Goal: Task Accomplishment & Management: Use online tool/utility

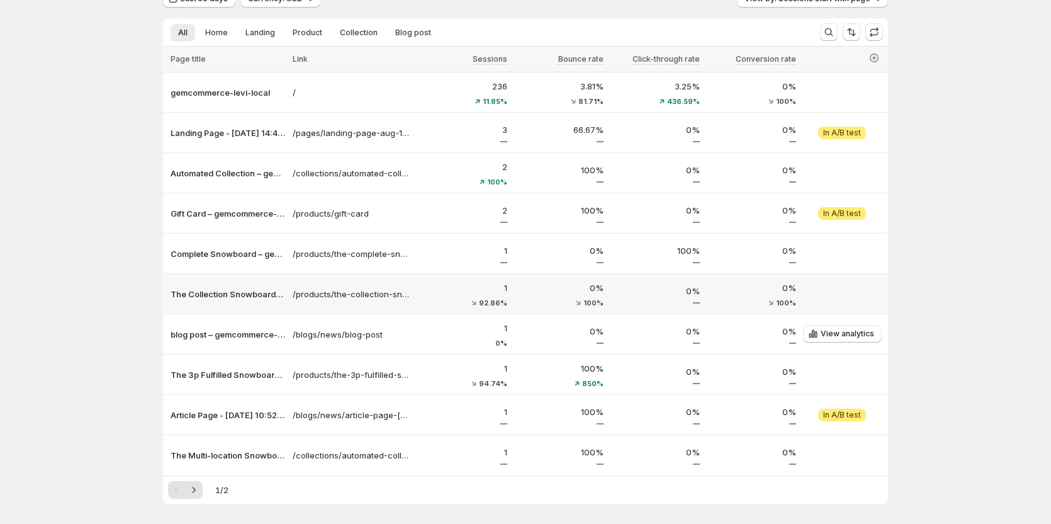
scroll to position [154, 0]
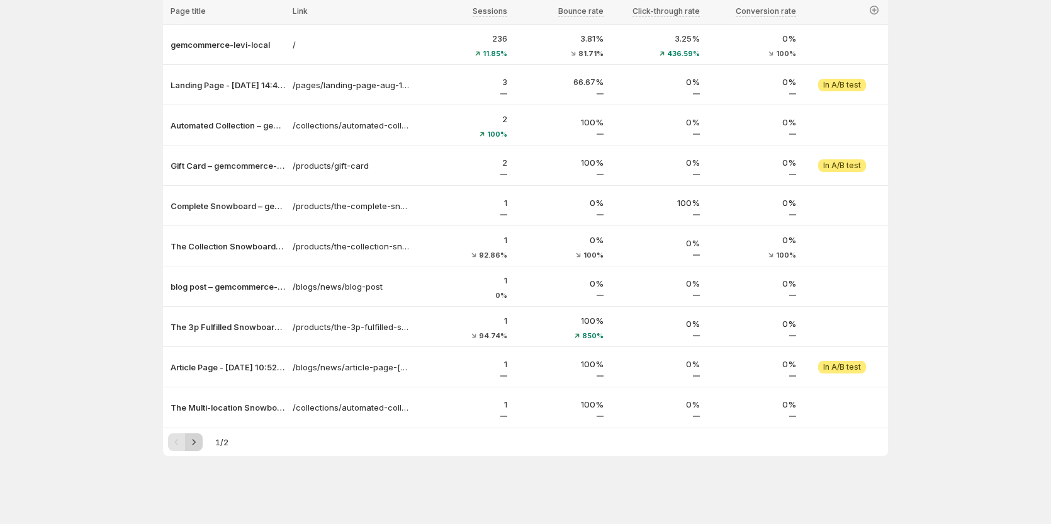
click at [200, 439] on icon "Next" at bounding box center [194, 442] width 13 height 13
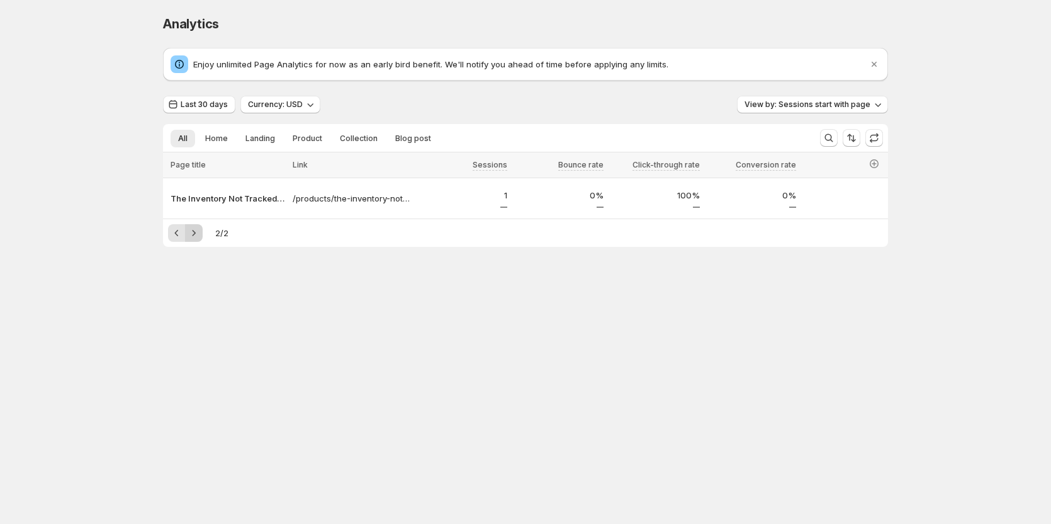
scroll to position [0, 0]
click at [851, 95] on div "Enjoy unlimited Page Analytics for now as an early bird benefit. We'll notify y…" at bounding box center [528, 147] width 725 height 199
click at [844, 107] on span "View by: Sessions start with page" at bounding box center [811, 104] width 126 height 10
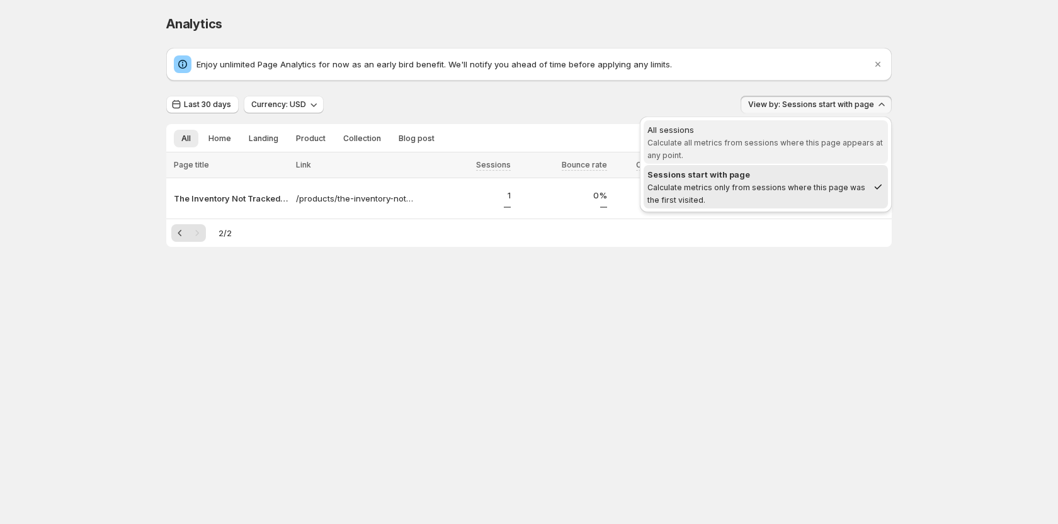
click at [789, 142] on span "Calculate all metrics from sessions where this page appears at any point." at bounding box center [764, 149] width 235 height 22
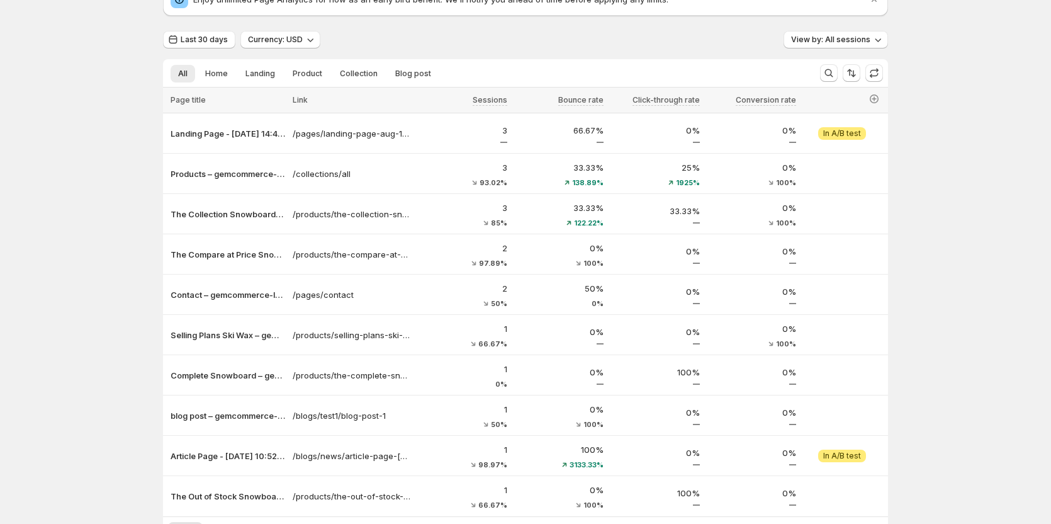
scroll to position [154, 0]
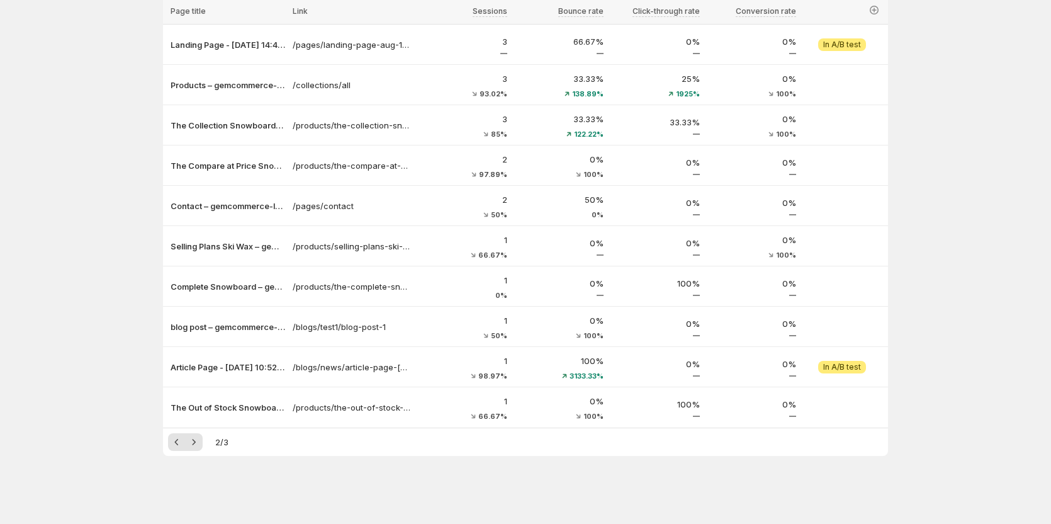
click at [207, 440] on div "2 / 3" at bounding box center [525, 442] width 715 height 18
click at [200, 442] on icon "Next" at bounding box center [194, 442] width 13 height 13
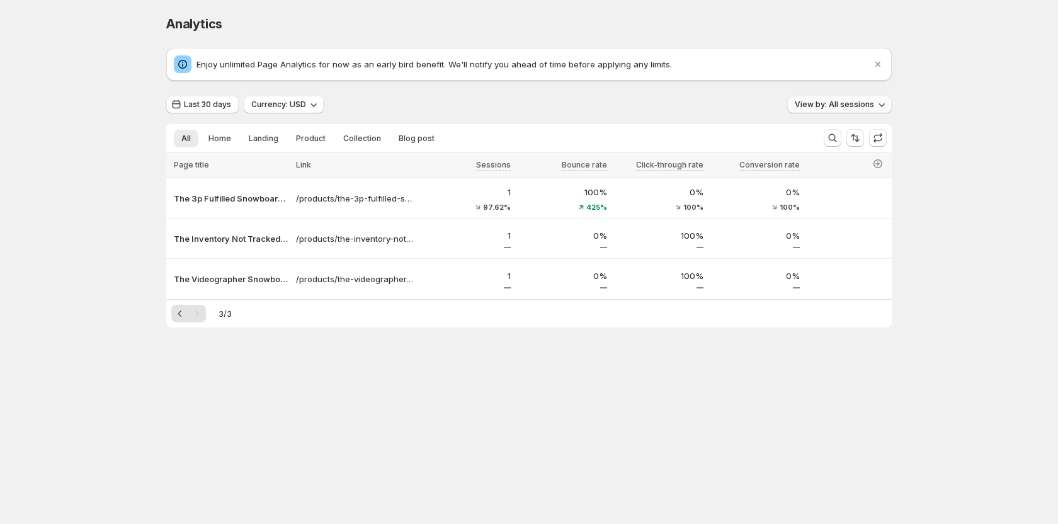
click at [851, 105] on span "View by: All sessions" at bounding box center [834, 104] width 79 height 10
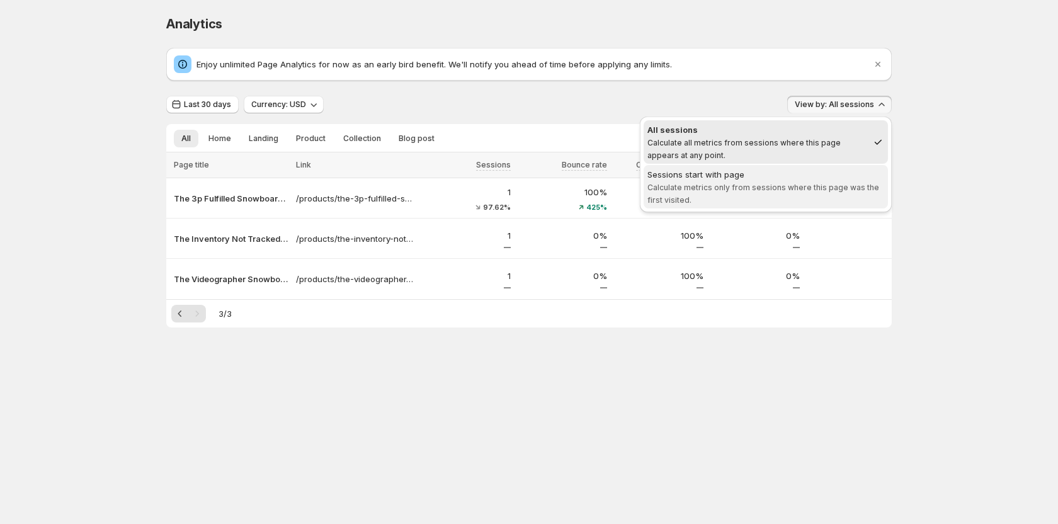
click at [783, 174] on div "Sessions start with page" at bounding box center [765, 174] width 237 height 13
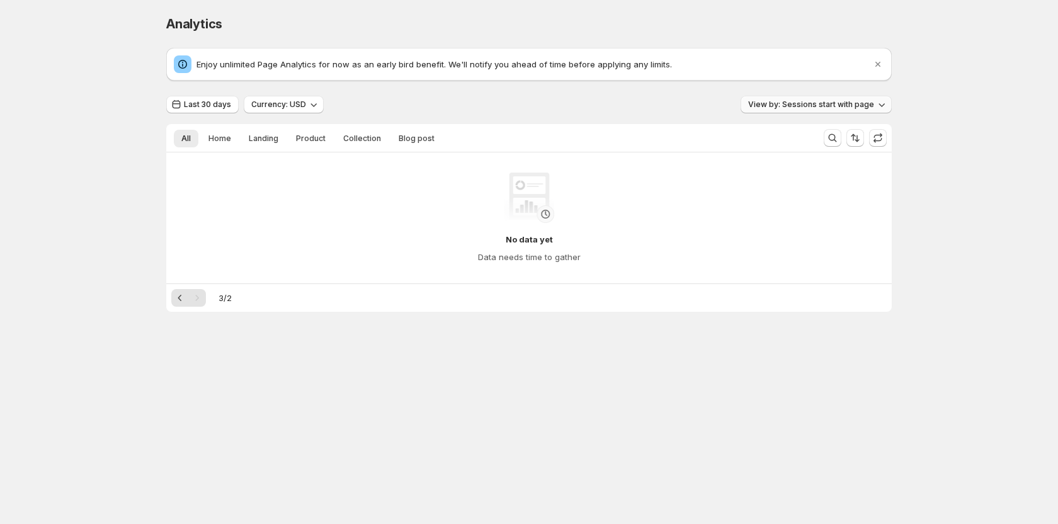
click at [848, 101] on span "View by: Sessions start with page" at bounding box center [811, 104] width 126 height 10
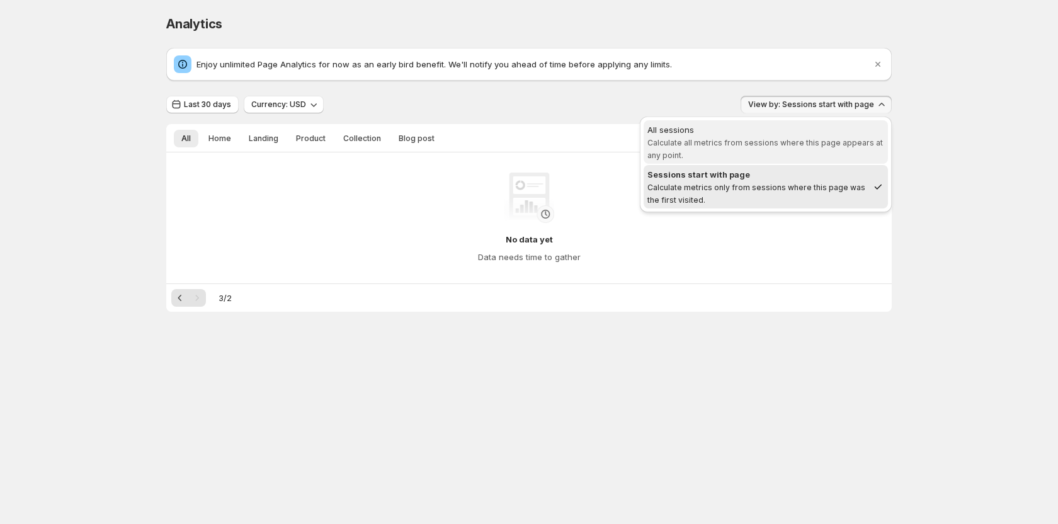
click at [816, 130] on div "All sessions" at bounding box center [765, 129] width 237 height 13
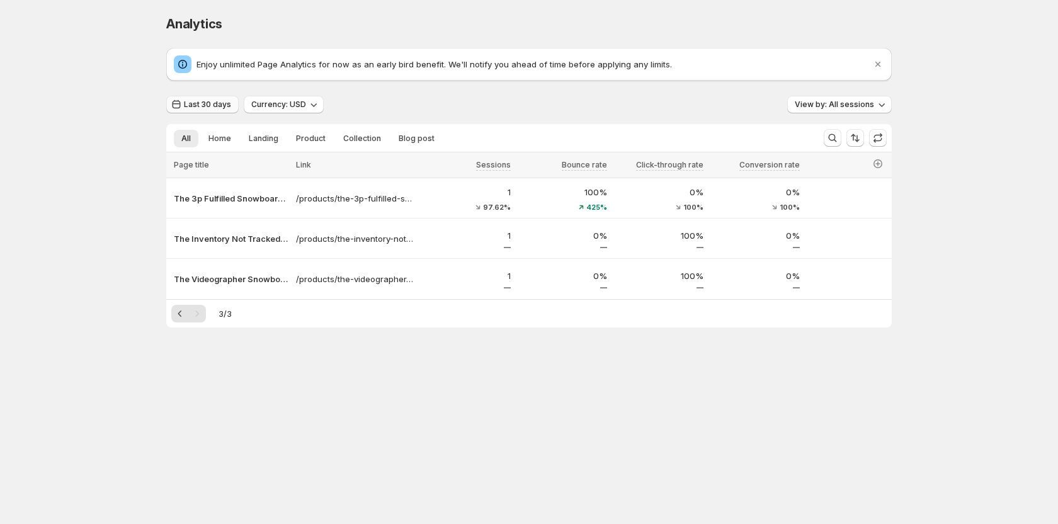
click at [213, 112] on button "Last 30 days" at bounding box center [202, 105] width 72 height 18
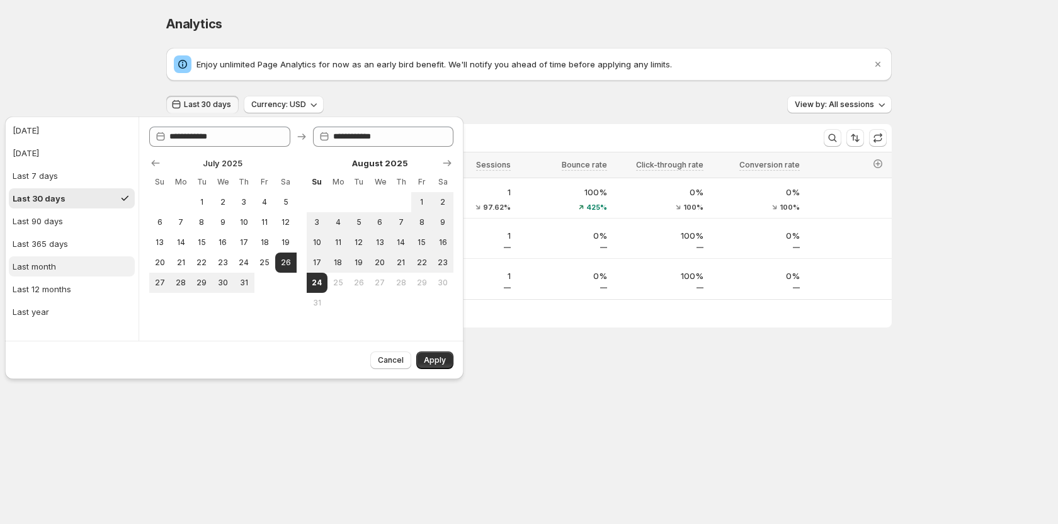
click at [48, 263] on div "Last month" at bounding box center [34, 266] width 43 height 13
type input "**********"
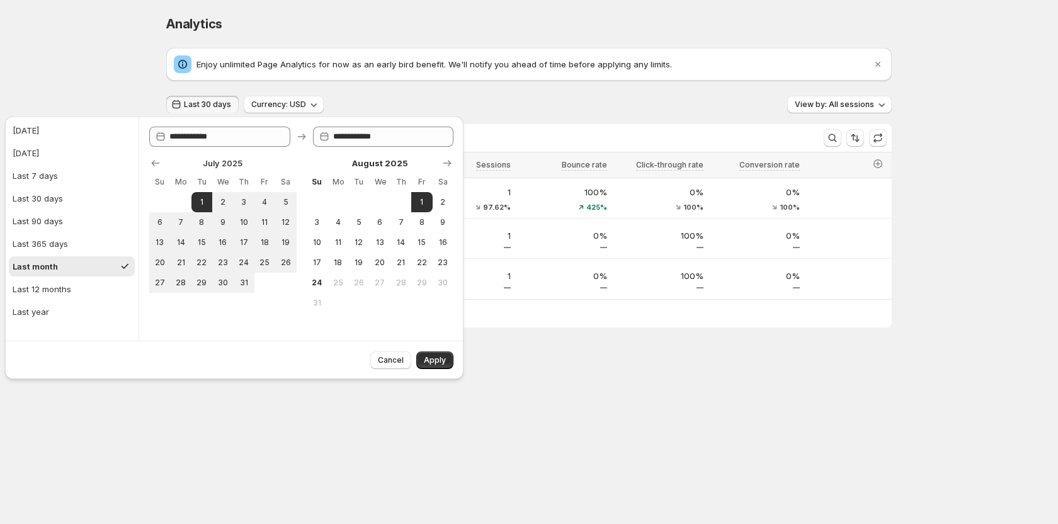
click at [258, 405] on body "Analytics. This page is ready Analytics Enjoy unlimited Page Analytics for now …" at bounding box center [529, 262] width 1058 height 524
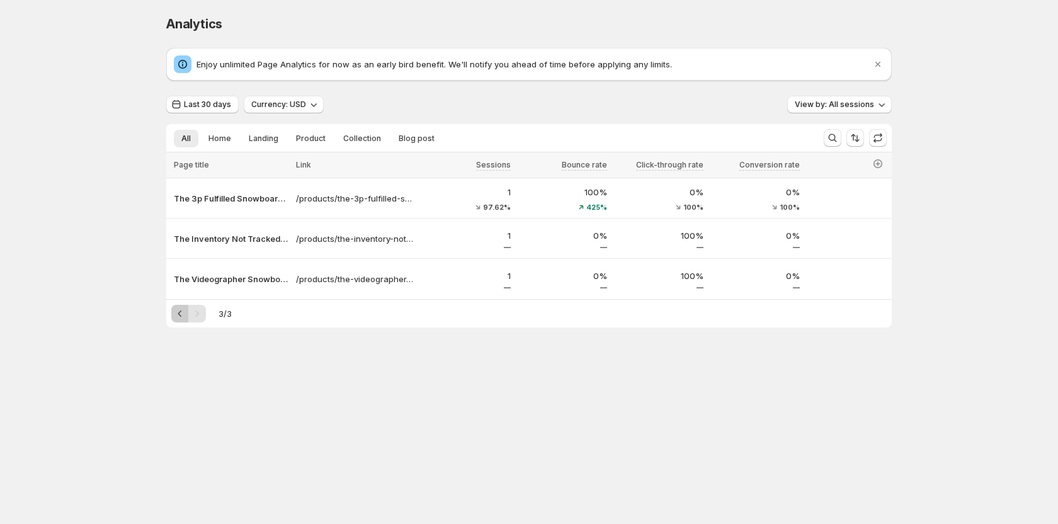
click at [184, 315] on icon "Previous" at bounding box center [180, 313] width 13 height 13
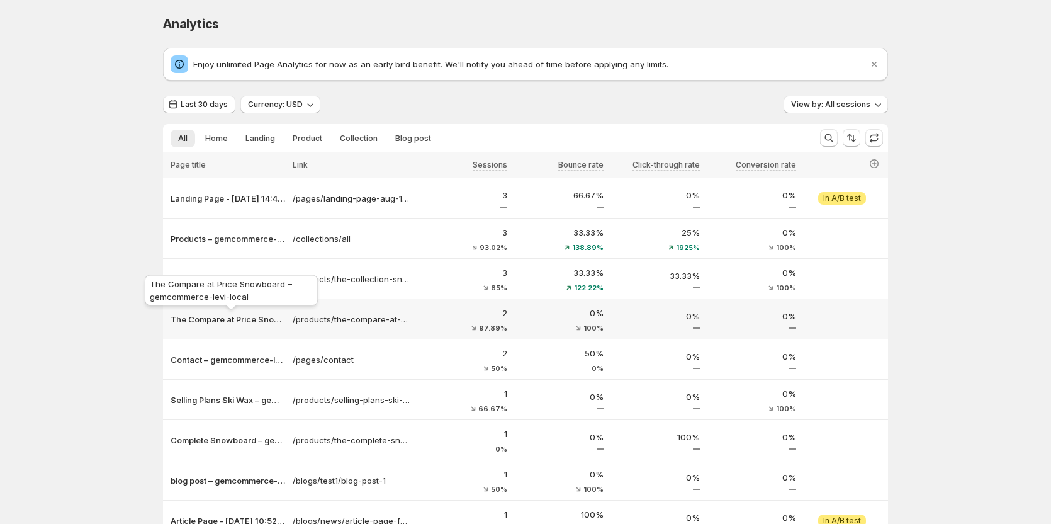
click at [184, 315] on p "The Compare at Price Snowboard – gemcommerce-levi-local" at bounding box center [228, 319] width 115 height 13
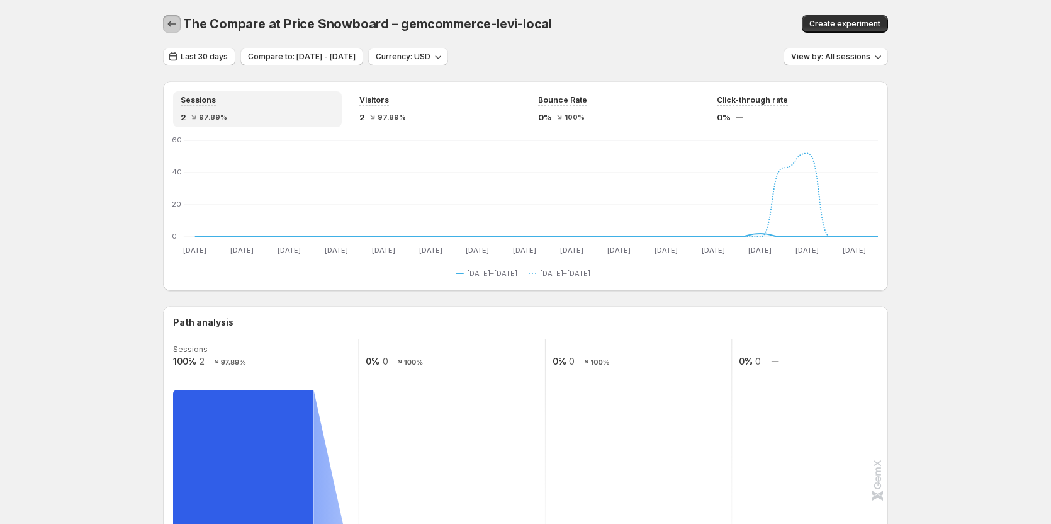
click at [173, 24] on icon "button" at bounding box center [172, 24] width 8 height 6
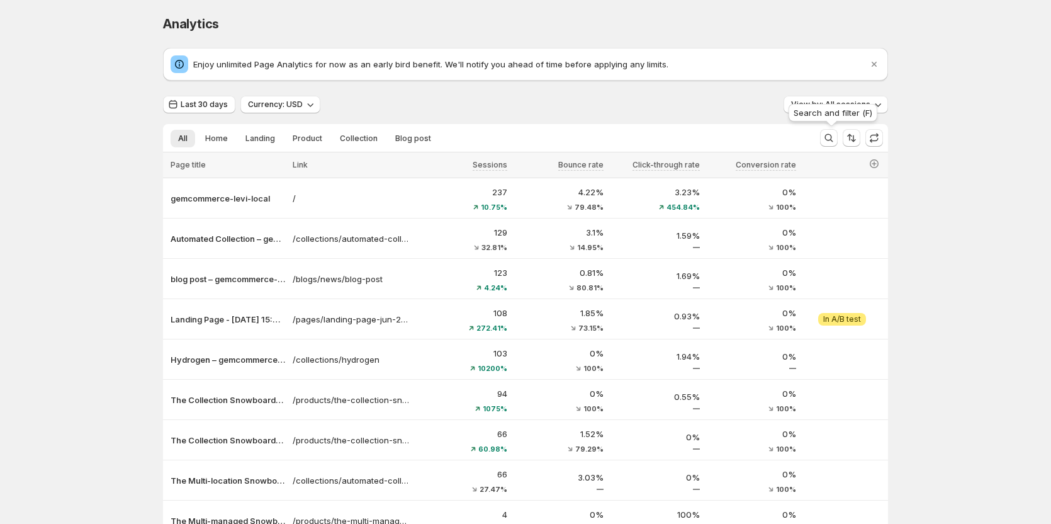
click at [841, 107] on div "Search and filter (F)" at bounding box center [833, 115] width 94 height 28
click at [900, 105] on div "Analytics. This page is ready Analytics Enjoy unlimited Page Analytics for now …" at bounding box center [526, 338] width 756 height 677
click at [875, 105] on icon "button" at bounding box center [878, 104] width 13 height 13
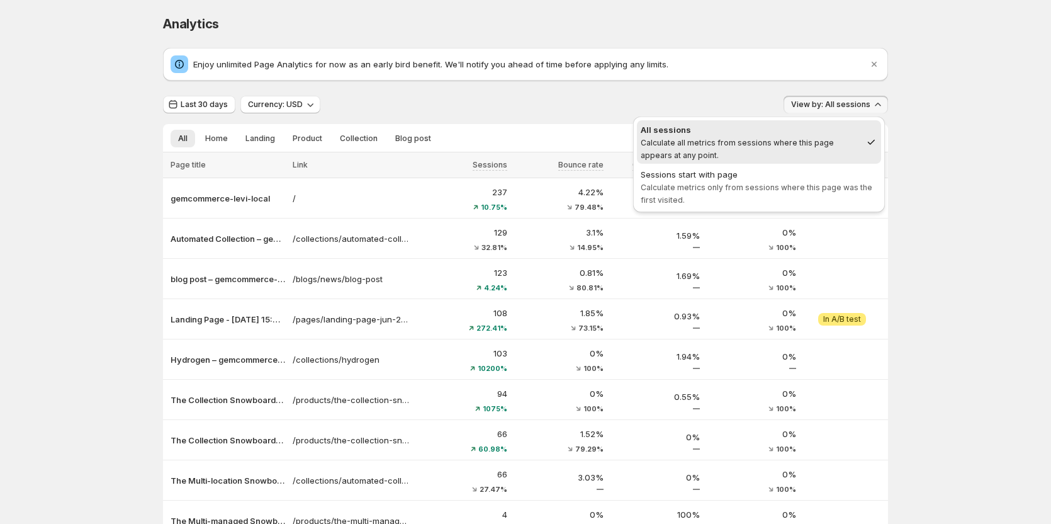
click at [914, 108] on div "Analytics. This page is ready Analytics Enjoy unlimited Page Analytics for now …" at bounding box center [525, 338] width 1051 height 677
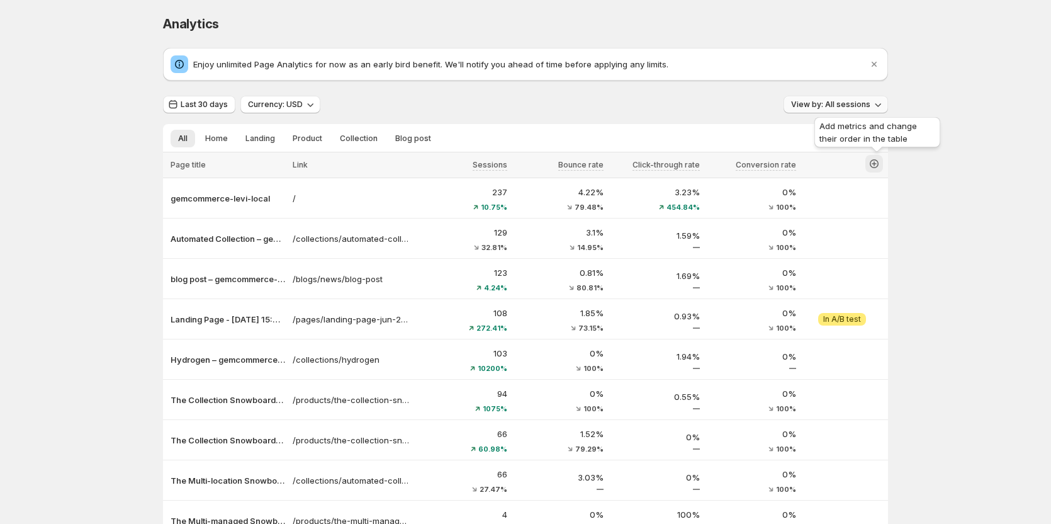
click at [880, 162] on icon "button" at bounding box center [874, 163] width 13 height 13
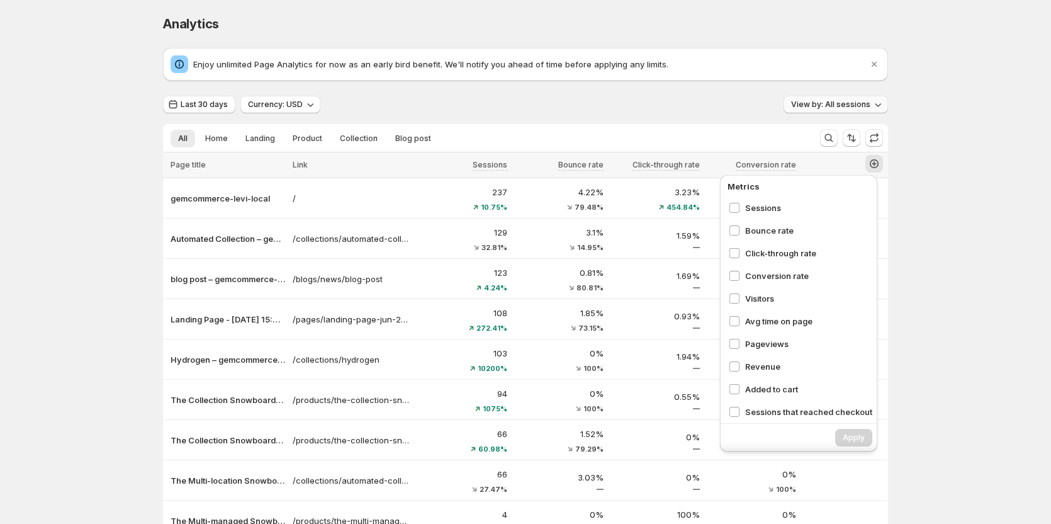
click at [950, 207] on div "Analytics. This page is ready Analytics Enjoy unlimited Page Analytics for now …" at bounding box center [525, 338] width 1051 height 677
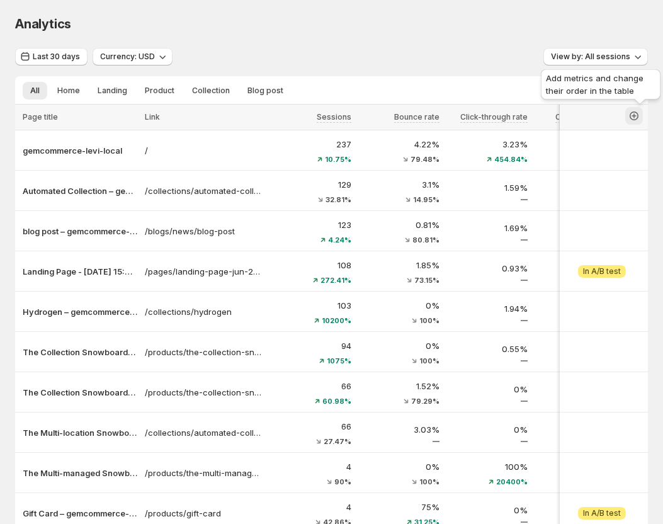
click at [634, 116] on icon "button" at bounding box center [634, 116] width 13 height 13
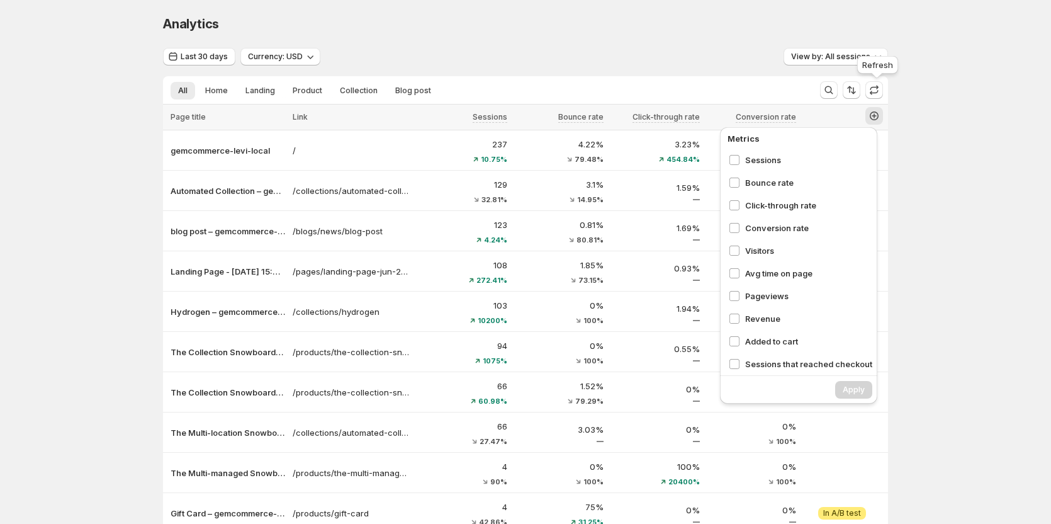
click at [869, 59] on div "Refresh" at bounding box center [878, 68] width 46 height 28
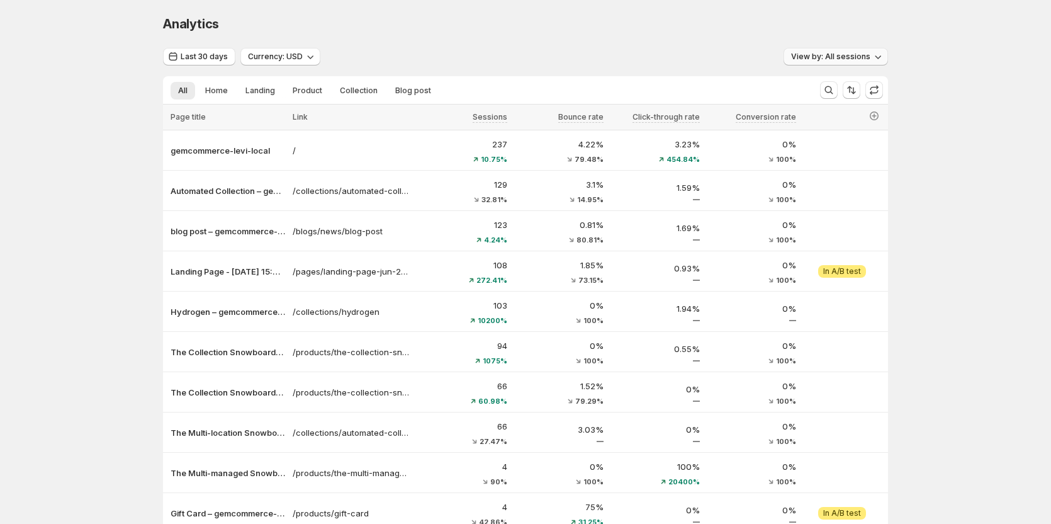
click at [839, 54] on span "View by: All sessions" at bounding box center [830, 57] width 79 height 10
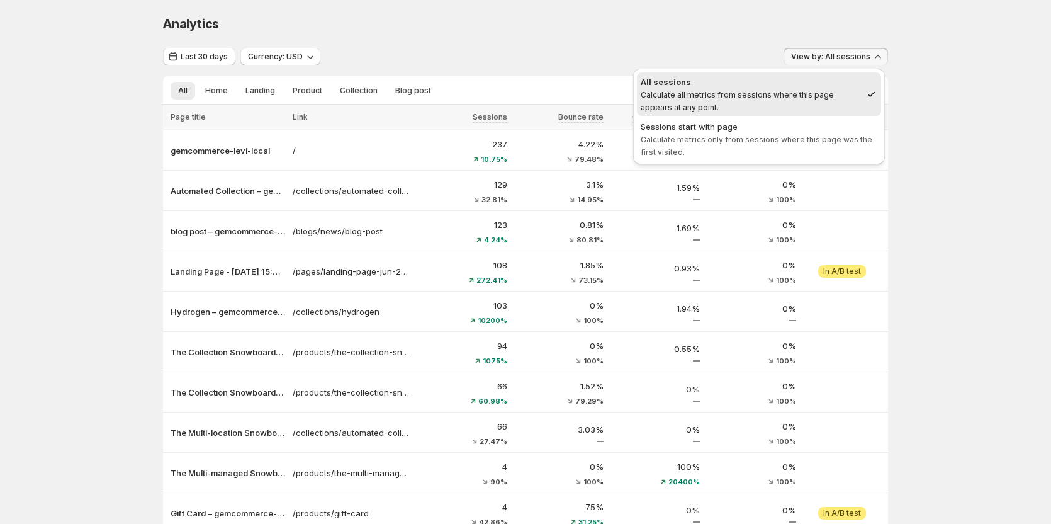
click at [907, 12] on div "Analytics. This page is ready Analytics Last 30 days Currency: USD View by: All…" at bounding box center [525, 315] width 1051 height 630
